Goal: Task Accomplishment & Management: Use online tool/utility

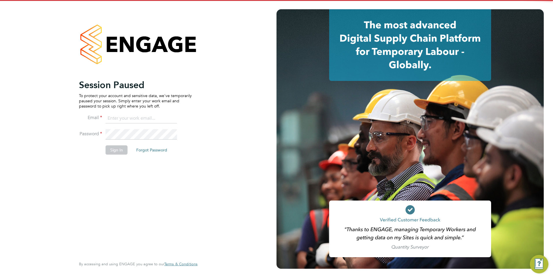
type input "[EMAIL_ADDRESS][DOMAIN_NAME]"
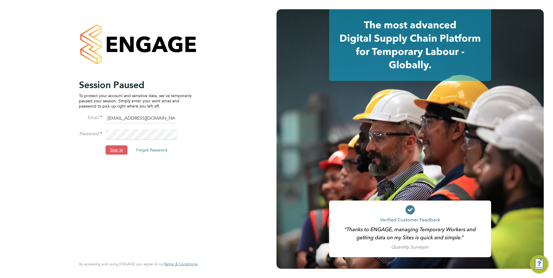
click at [118, 149] on button "Sign In" at bounding box center [117, 149] width 22 height 9
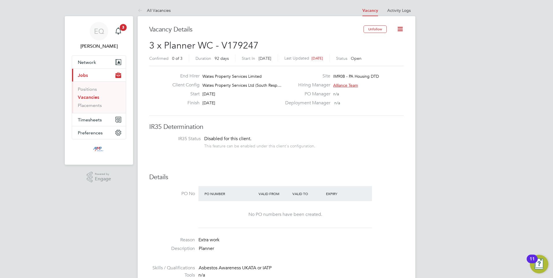
click at [83, 94] on li "Positions" at bounding box center [99, 90] width 43 height 8
click at [83, 96] on link "Vacancies" at bounding box center [88, 97] width 21 height 5
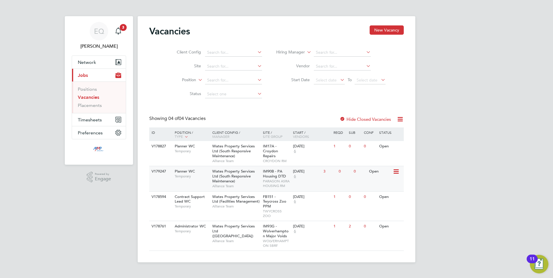
click at [216, 181] on span "Wates Property Services Ltd (South Responsive Maintenance)" at bounding box center [233, 176] width 42 height 15
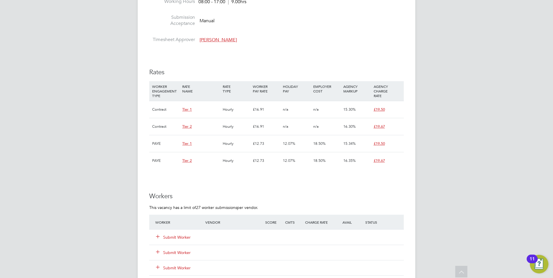
scroll to position [318, 0]
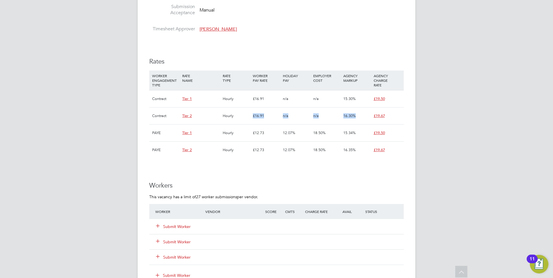
drag, startPoint x: 253, startPoint y: 115, endPoint x: 381, endPoint y: 112, distance: 128.1
click at [381, 112] on div "Contract Tier 2 Hourly £16.91 n/a n/a 16.30% £19.67" at bounding box center [276, 115] width 254 height 17
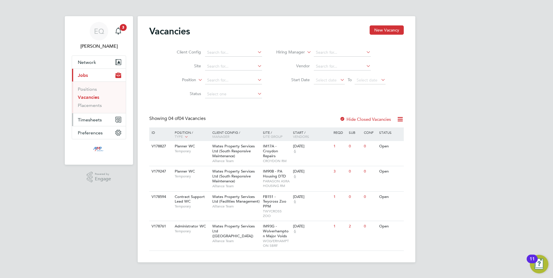
click at [83, 120] on span "Timesheets" at bounding box center [90, 119] width 24 height 5
click at [92, 104] on link "Timesheets" at bounding box center [90, 101] width 24 height 5
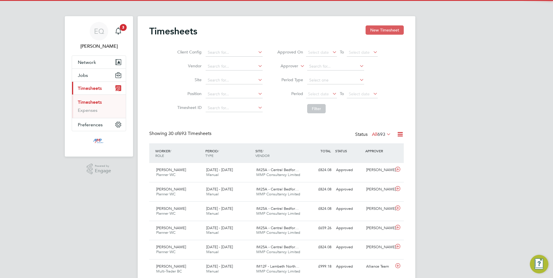
click at [391, 30] on button "New Timesheet" at bounding box center [384, 29] width 38 height 9
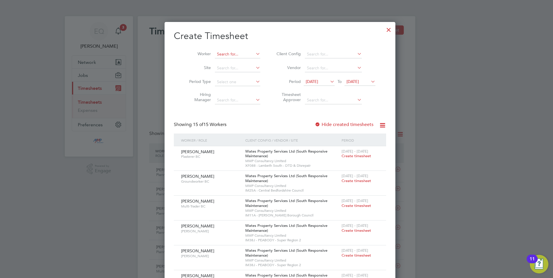
click at [228, 53] on input at bounding box center [237, 54] width 45 height 8
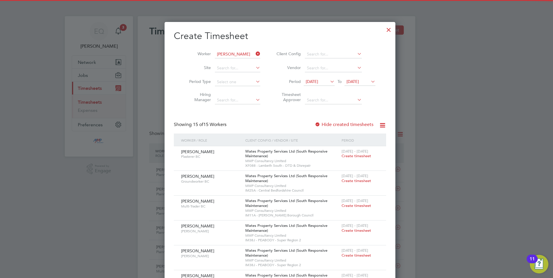
click at [248, 63] on b "Mah" at bounding box center [252, 62] width 8 height 5
type input "Sikandar Mahmood"
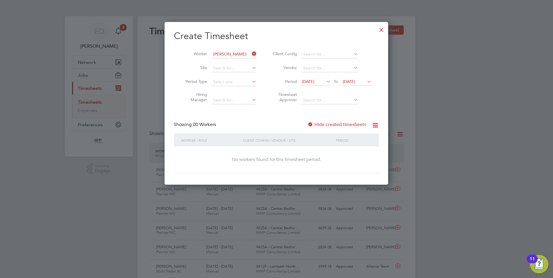
click at [304, 79] on span "18 Aug 2025" at bounding box center [315, 82] width 31 height 8
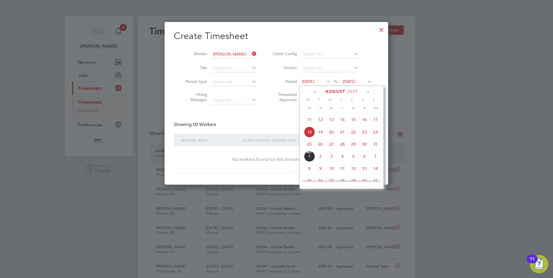
click at [312, 148] on span "25" at bounding box center [309, 144] width 11 height 11
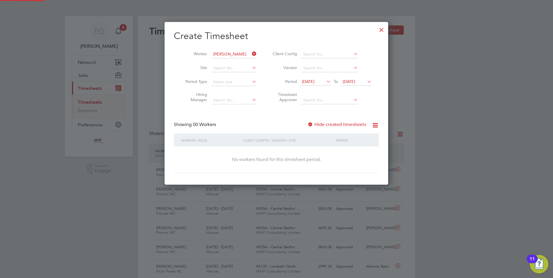
click at [367, 88] on li "Period 25 Aug 2025 To 25 Aug 2025" at bounding box center [321, 82] width 115 height 14
click at [355, 83] on span "25 Aug 2025" at bounding box center [349, 81] width 12 height 5
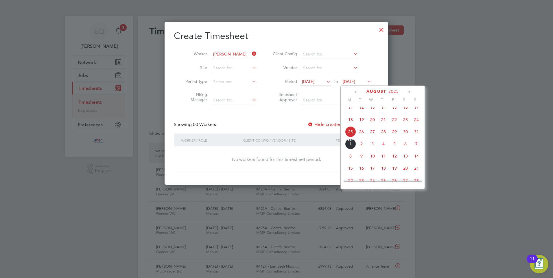
click at [402, 162] on span "13" at bounding box center [405, 156] width 11 height 11
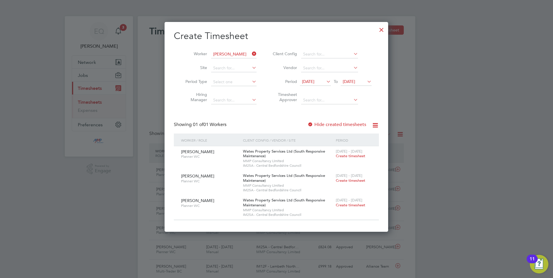
click at [333, 124] on label "Hide created timesheets" at bounding box center [336, 125] width 59 height 6
click at [311, 80] on span "25 Aug 2025" at bounding box center [308, 81] width 12 height 5
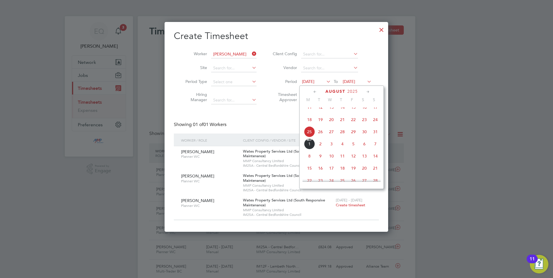
click at [308, 113] on span "11" at bounding box center [309, 107] width 11 height 11
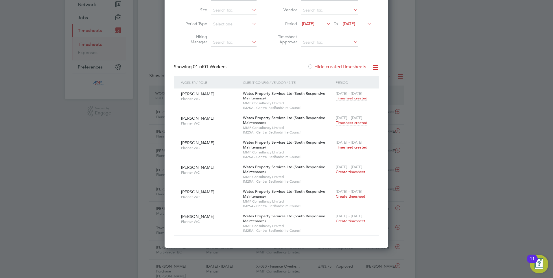
click at [340, 148] on span "Timesheet created" at bounding box center [352, 147] width 32 height 5
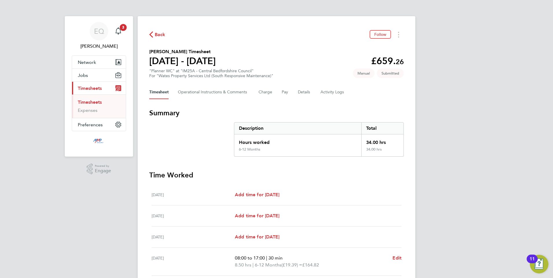
click at [385, 28] on div "Back Follow Sikandar Mahmood's Timesheet 23 - 29 Aug 2025 £659. 26 "Planner WC"…" at bounding box center [276, 208] width 277 height 385
click at [383, 30] on button "Follow" at bounding box center [379, 34] width 21 height 9
